Goal: Task Accomplishment & Management: Use online tool/utility

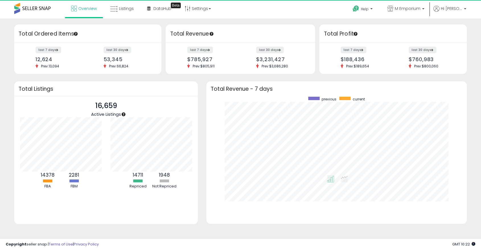
scroll to position [108, 249]
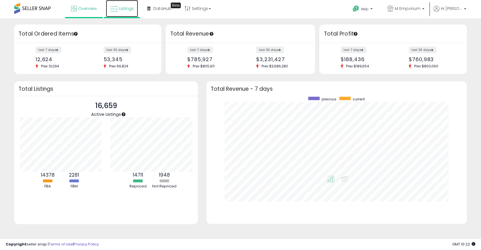
click at [131, 8] on span "Listings" at bounding box center [126, 9] width 15 height 6
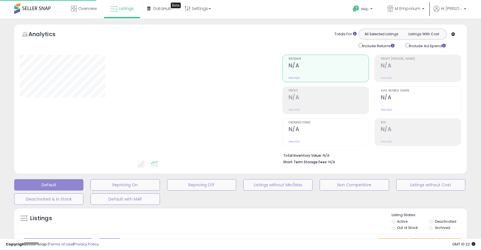
type input "**********"
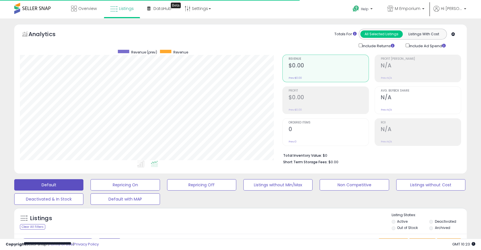
scroll to position [117, 262]
click at [424, 11] on b at bounding box center [423, 10] width 2 height 4
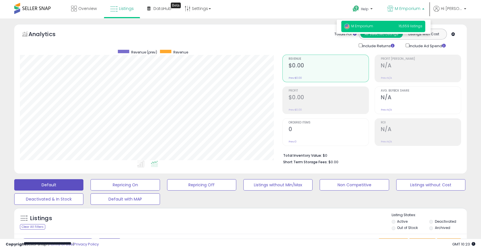
click at [424, 11] on p "M Emporium" at bounding box center [405, 9] width 37 height 7
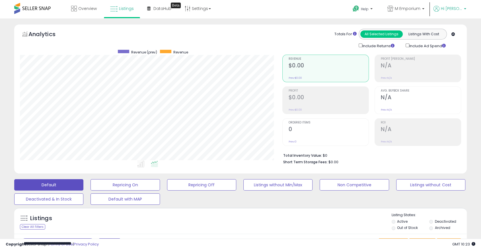
click at [459, 9] on span "Hi [PERSON_NAME]" at bounding box center [451, 9] width 21 height 6
click at [420, 6] on span "M Emporium" at bounding box center [408, 9] width 26 height 6
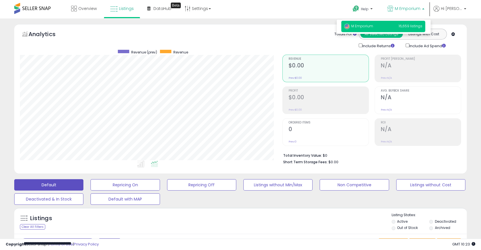
click at [329, 10] on div "Help Contact Support Search Knowledge Hub Request a Feature Hi Max" at bounding box center [392, 12] width 159 height 24
click at [420, 10] on span "M Emporium" at bounding box center [408, 9] width 26 height 6
click at [311, 16] on div "Overview Listings Beta" at bounding box center [154, 12] width 317 height 24
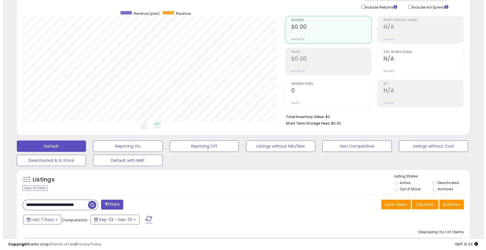
scroll to position [126, 0]
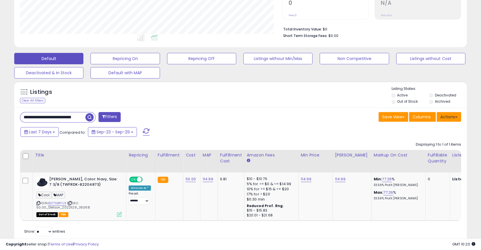
click at [451, 120] on button "Actions" at bounding box center [448, 117] width 24 height 10
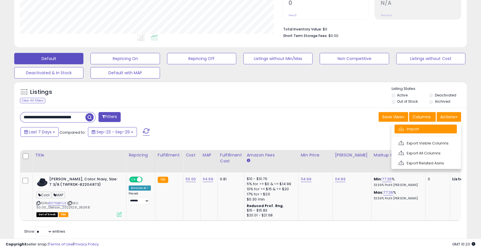
click at [422, 127] on link "Import" at bounding box center [425, 129] width 62 height 9
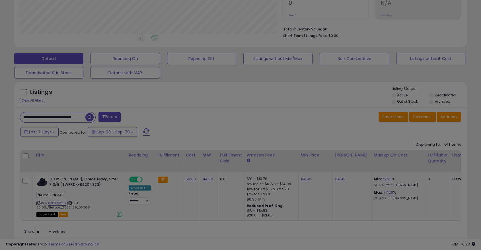
scroll to position [117, 265]
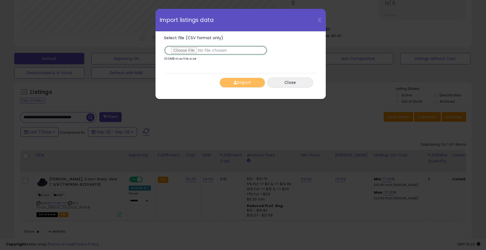
click at [186, 47] on input "Select file (CSV format only)" at bounding box center [215, 51] width 103 height 10
type input "**********"
click at [234, 87] on button "Import" at bounding box center [242, 83] width 46 height 10
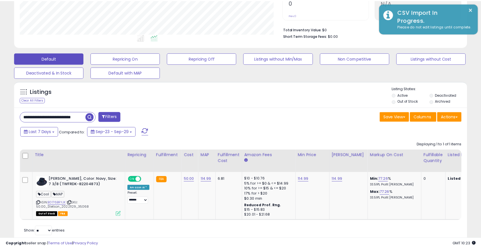
scroll to position [284319, 284174]
